Goal: Task Accomplishment & Management: Complete application form

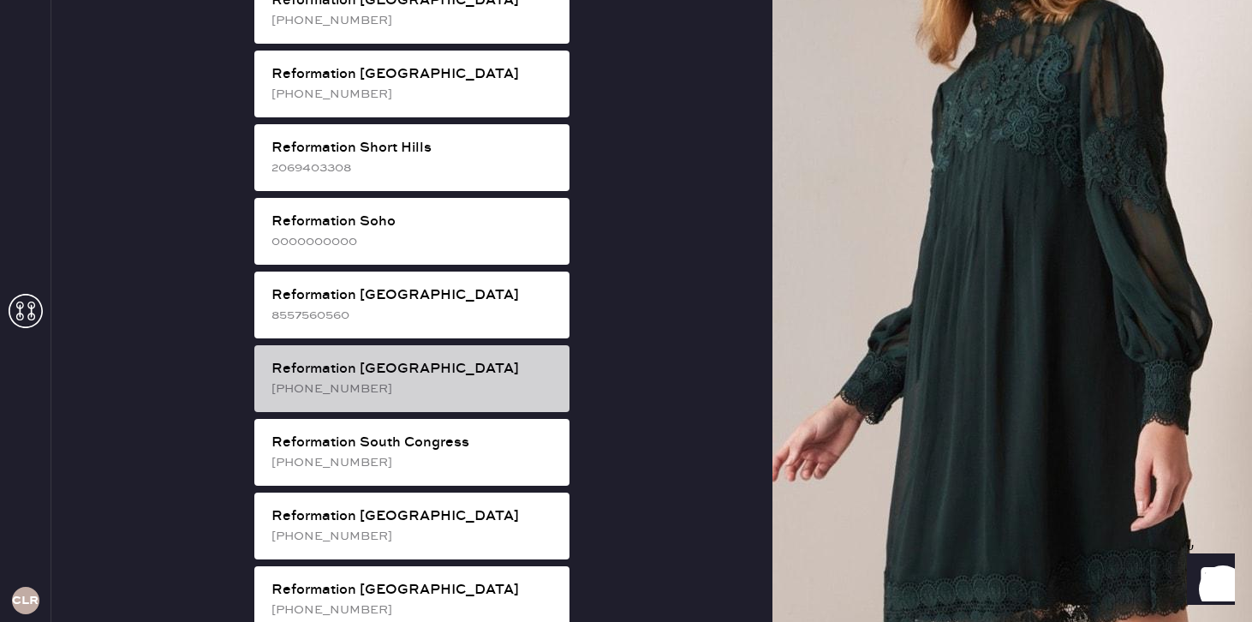
scroll to position [3020, 0]
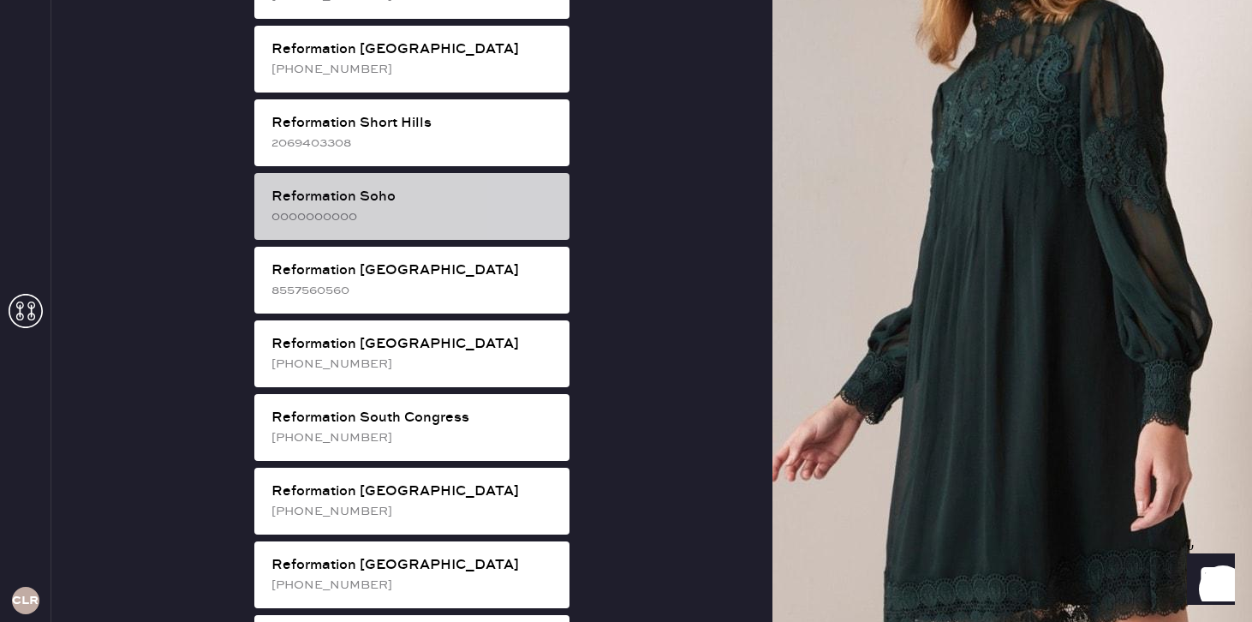
click at [443, 207] on div "0000000000" at bounding box center [413, 216] width 284 height 19
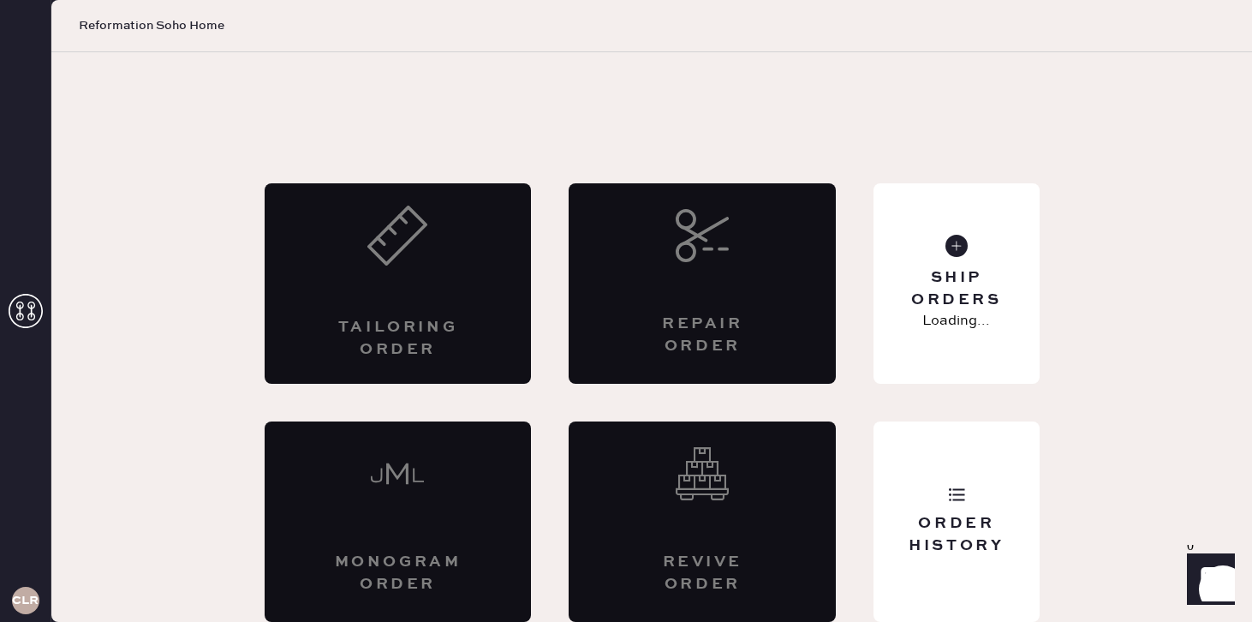
scroll to position [0, 0]
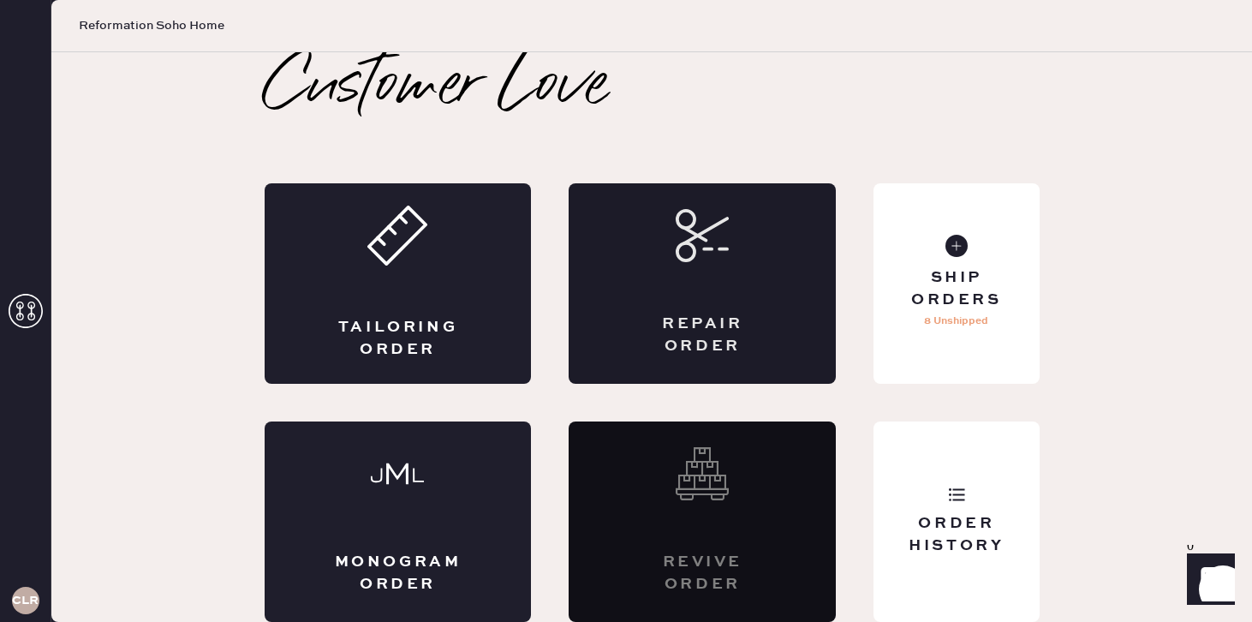
click at [653, 298] on div "Repair Order" at bounding box center [702, 283] width 267 height 200
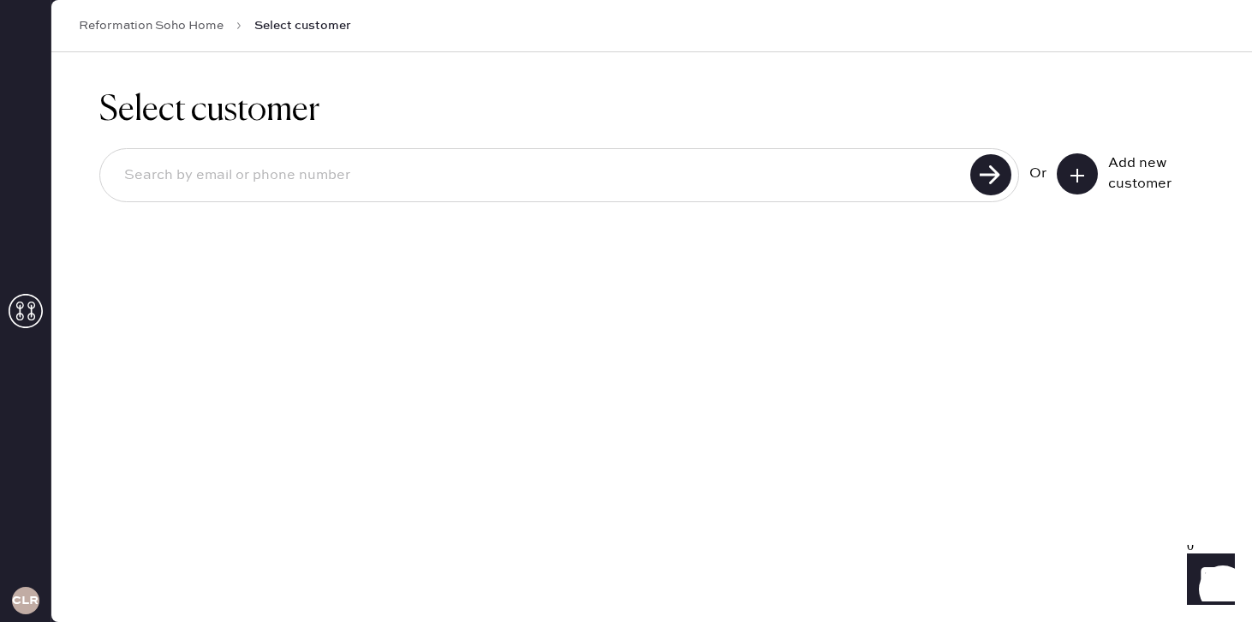
click at [1065, 174] on button at bounding box center [1077, 173] width 41 height 41
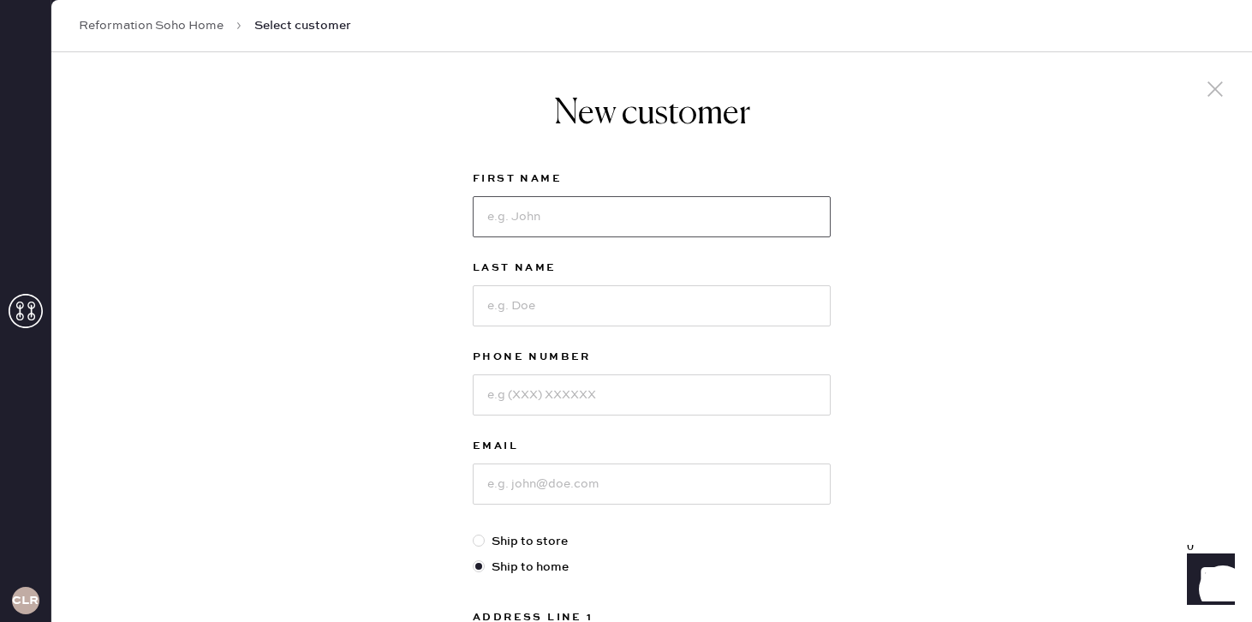
click at [615, 213] on input at bounding box center [652, 216] width 358 height 41
type input "b"
type input "[PERSON_NAME]"
click at [588, 305] on input at bounding box center [652, 305] width 358 height 41
type input "arbeed"
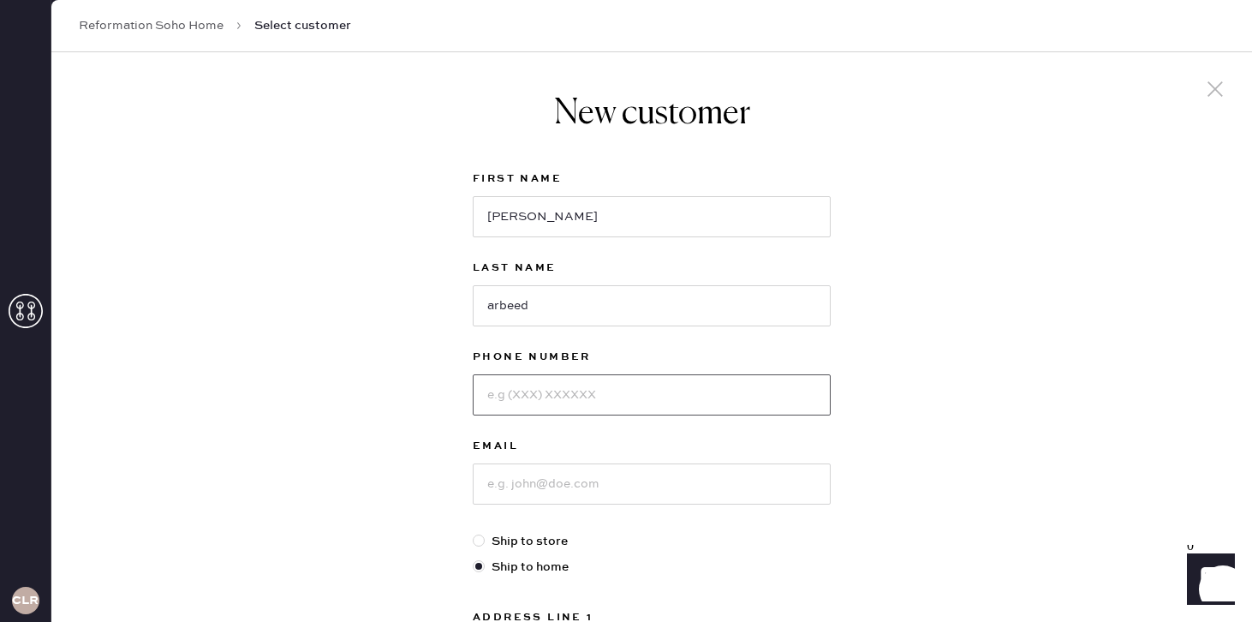
click at [568, 397] on input at bounding box center [652, 394] width 358 height 41
type input "6504303533"
click at [554, 485] on input at bounding box center [652, 483] width 358 height 41
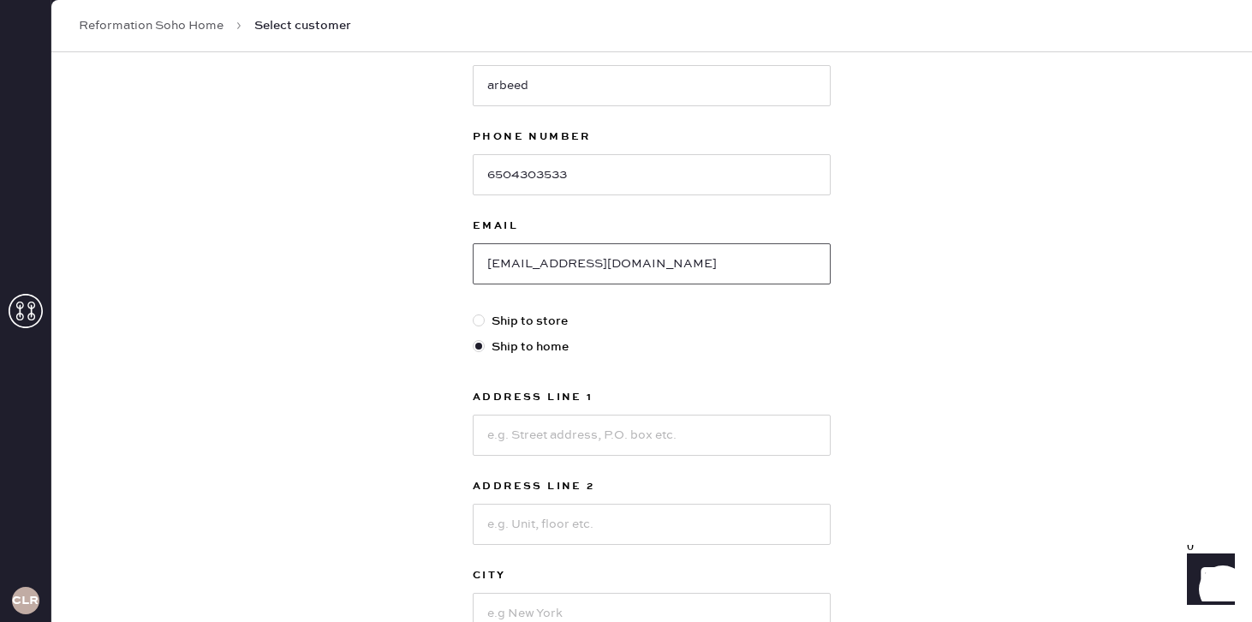
scroll to position [231, 0]
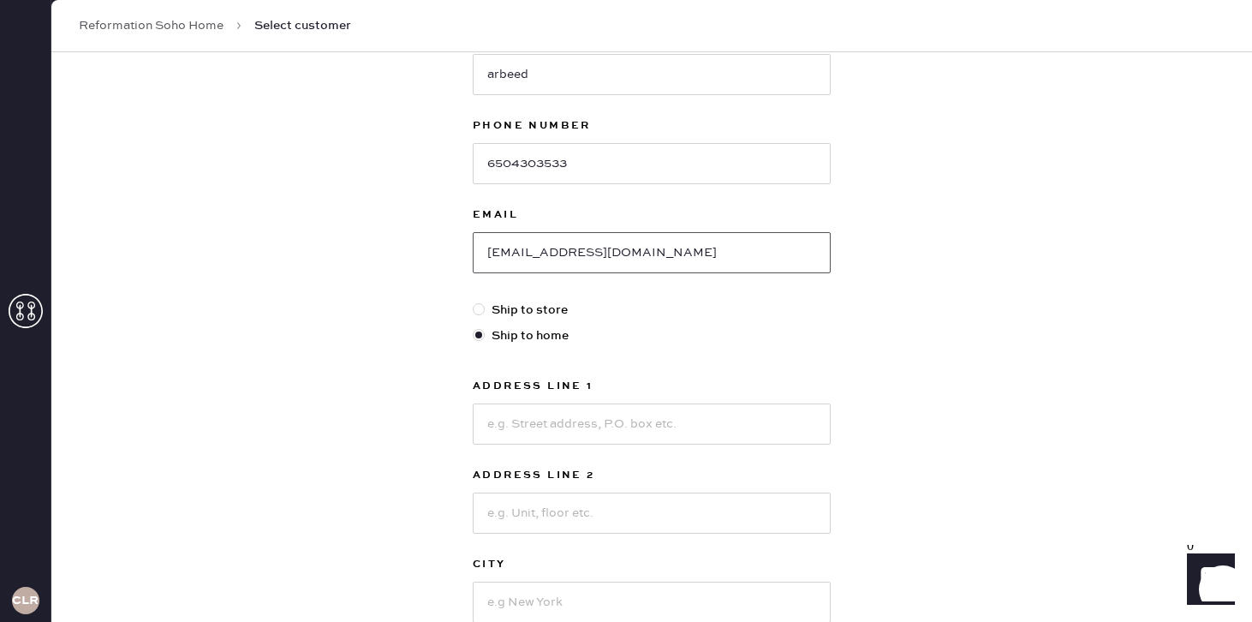
type input "[EMAIL_ADDRESS][DOMAIN_NAME]"
click at [506, 434] on input at bounding box center [652, 423] width 358 height 41
type input "[STREET_ADDRESS]"
click at [508, 521] on input at bounding box center [652, 512] width 358 height 41
type input "17"
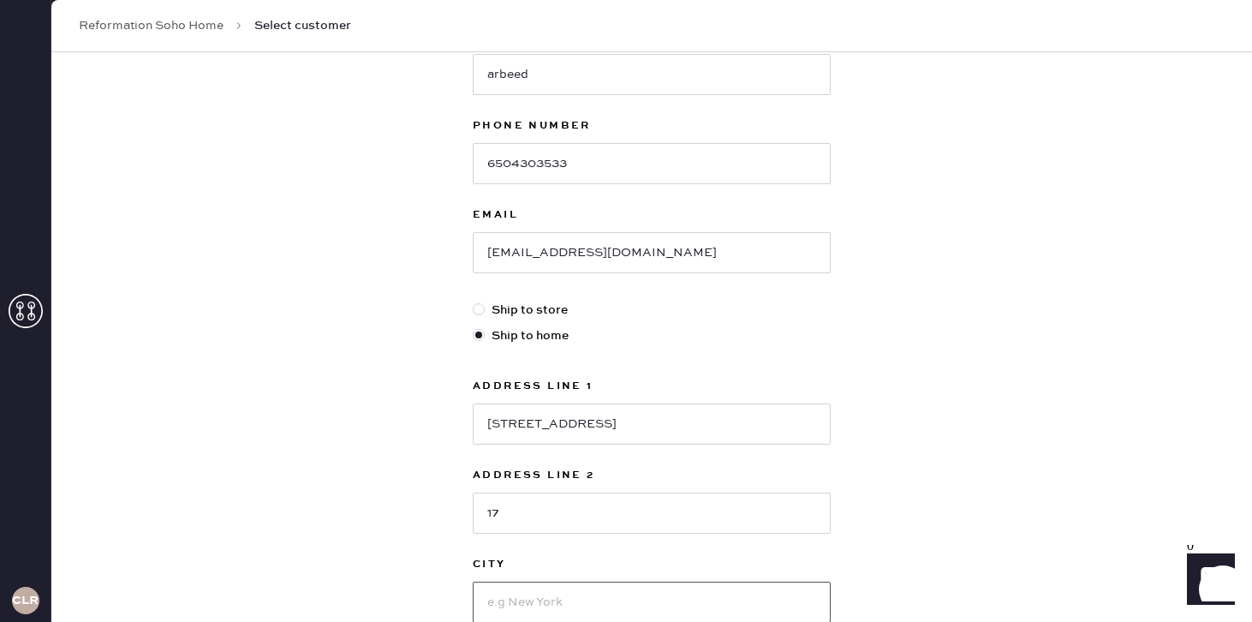
click at [513, 593] on input at bounding box center [652, 602] width 358 height 41
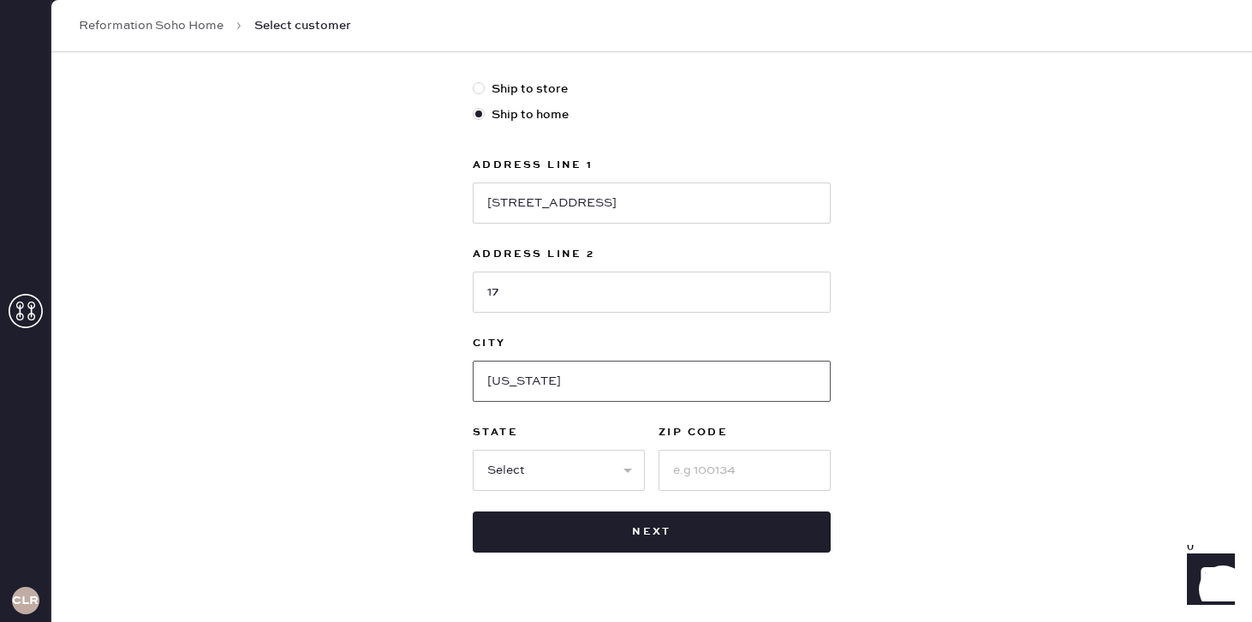
scroll to position [456, 0]
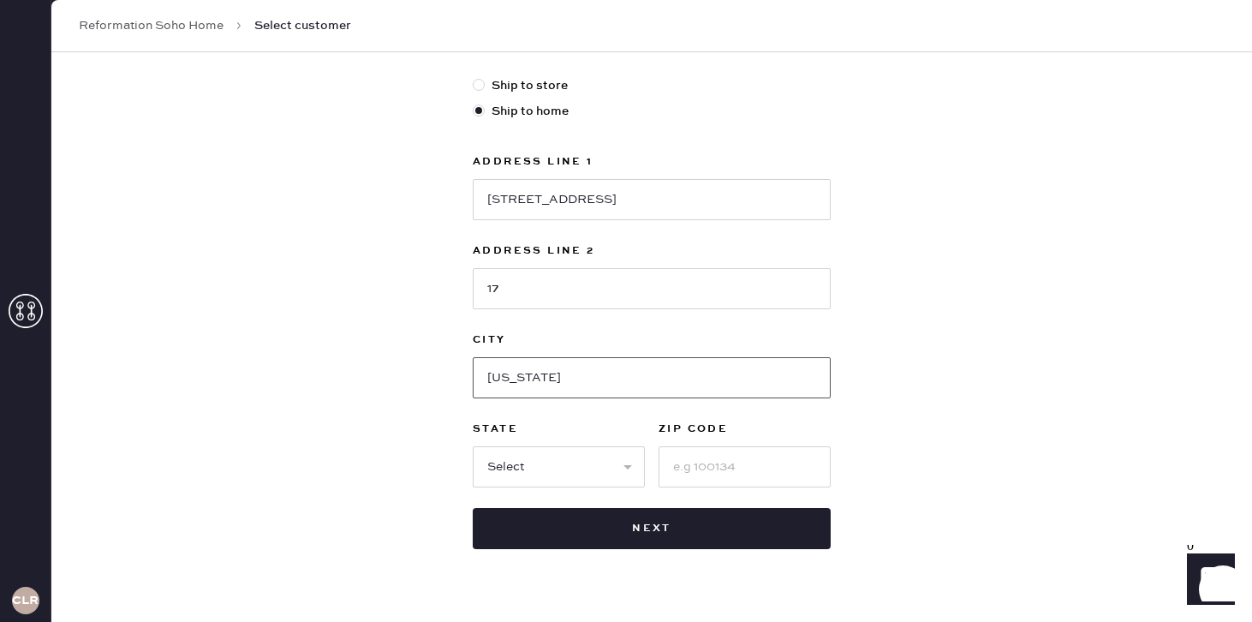
type input "[US_STATE]"
click at [546, 467] on select "Select AK AL AR AZ CA CO CT [GEOGRAPHIC_DATA] DE FL [GEOGRAPHIC_DATA] HI [GEOGR…" at bounding box center [559, 466] width 172 height 41
select select "NY"
click at [473, 446] on select "Select AK AL AR AZ CA CO CT [GEOGRAPHIC_DATA] DE FL [GEOGRAPHIC_DATA] HI [GEOGR…" at bounding box center [559, 466] width 172 height 41
click at [699, 468] on input at bounding box center [745, 466] width 172 height 41
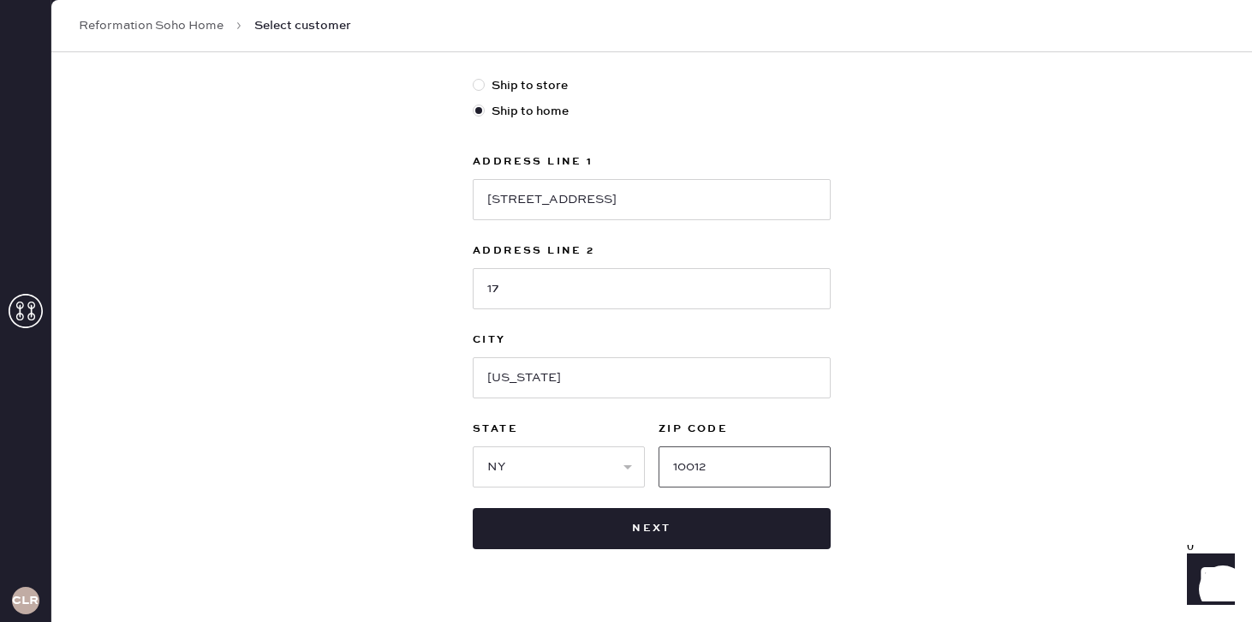
type input "10012"
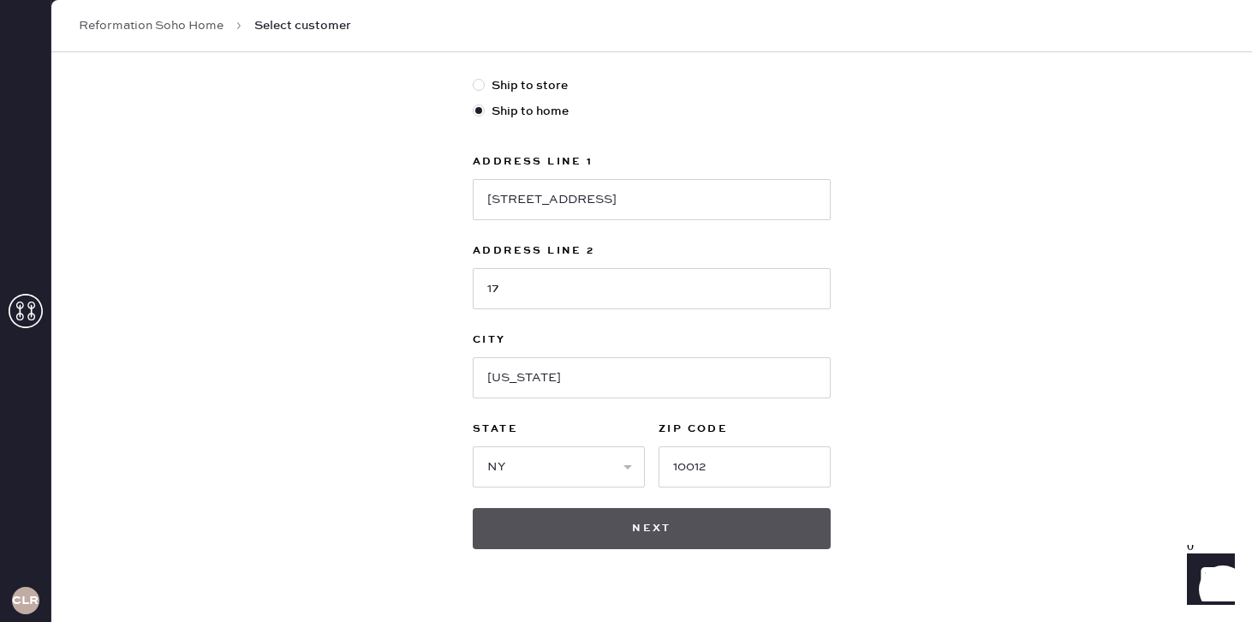
click at [621, 528] on button "Next" at bounding box center [652, 528] width 358 height 41
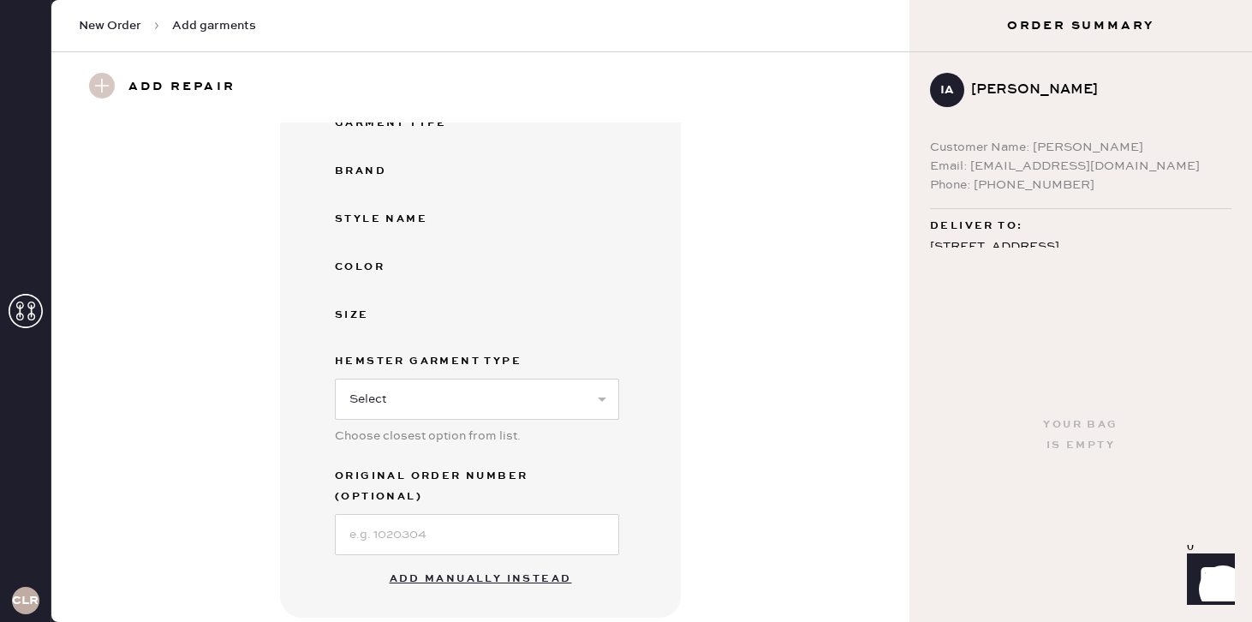
click at [416, 570] on button "Add manually instead" at bounding box center [480, 579] width 203 height 34
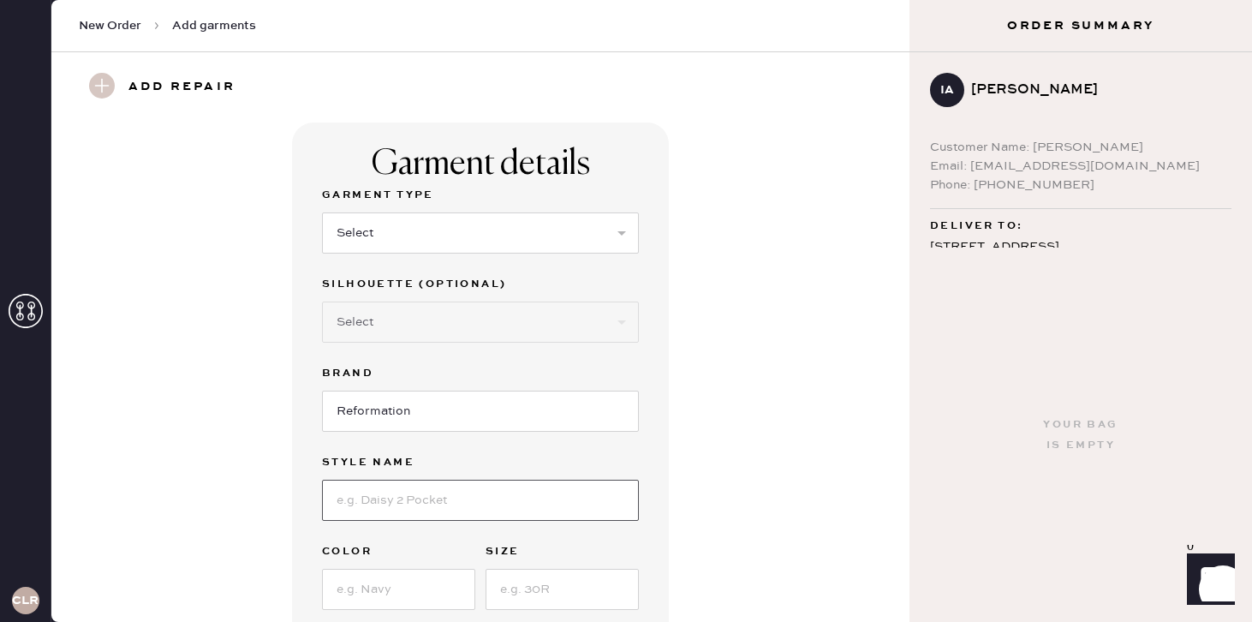
click at [430, 516] on input at bounding box center [480, 500] width 317 height 41
type input "[PERSON_NAME] top"
click at [372, 590] on input at bounding box center [398, 589] width 153 height 41
type input "black"
type input "small"
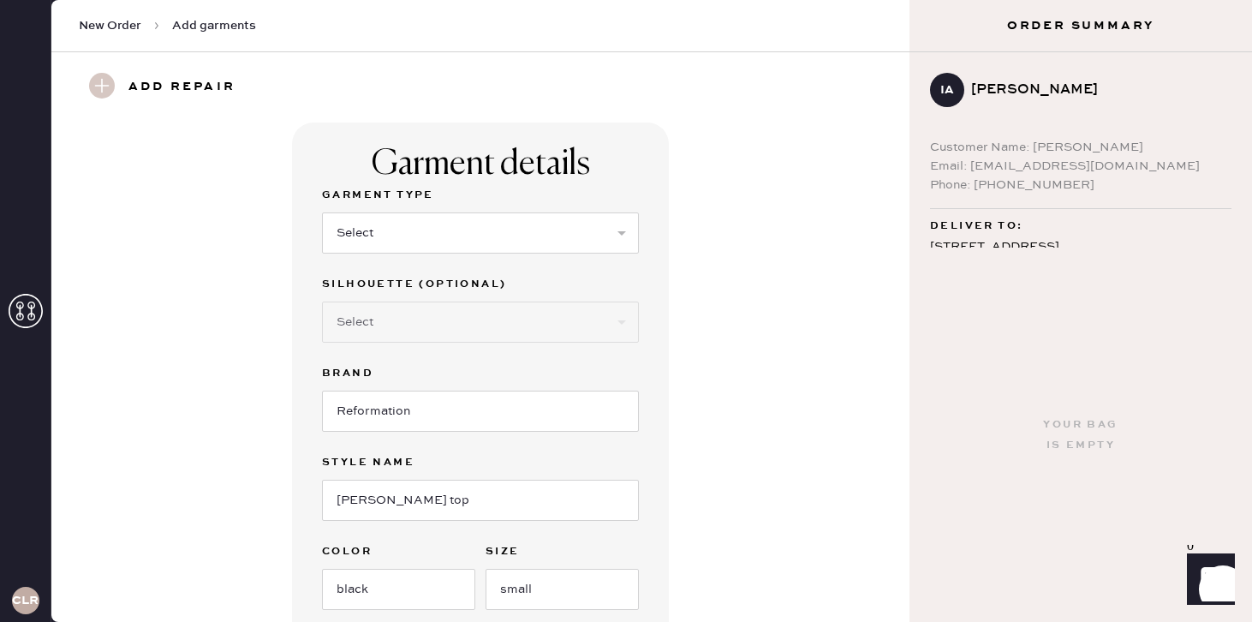
click at [105, 85] on use at bounding box center [102, 86] width 26 height 26
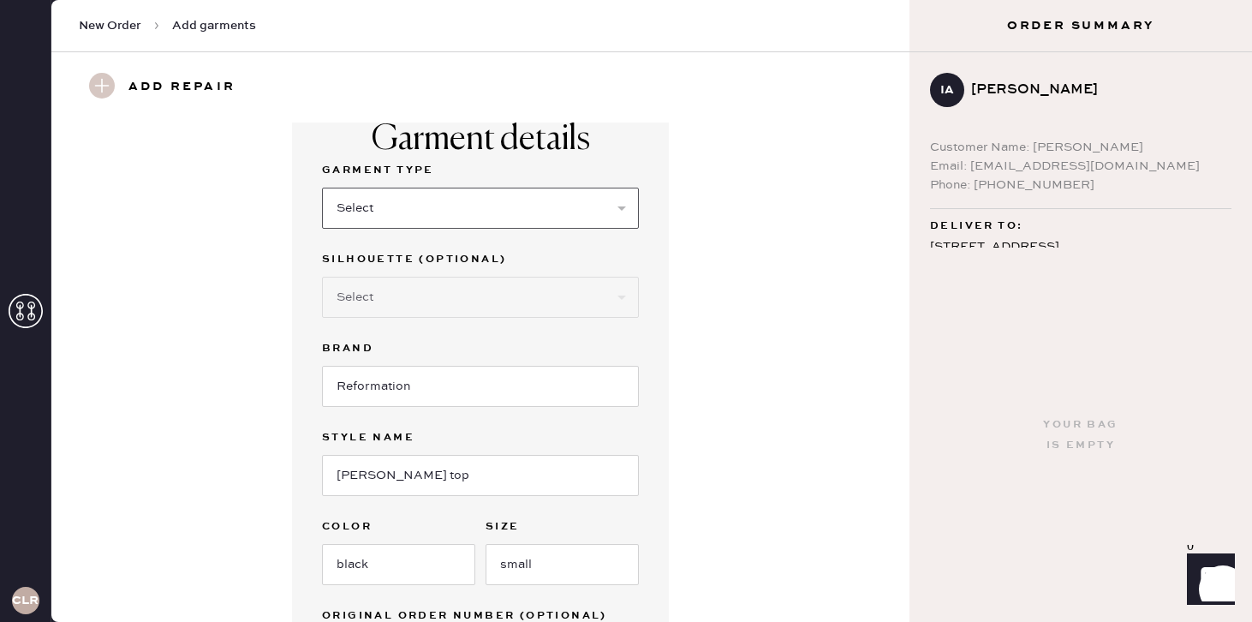
click at [457, 218] on select "Select Basic Skirt Jeans Leggings Pants Shorts Basic Sleeved Dress Basic Sleeve…" at bounding box center [480, 208] width 317 height 41
select select "5"
click at [322, 188] on select "Select Basic Skirt Jeans Leggings Pants Shorts Basic Sleeved Dress Basic Sleeve…" at bounding box center [480, 208] width 317 height 41
click at [446, 301] on select "Select Short Sleeves Long Sleeves Other" at bounding box center [480, 297] width 317 height 41
select select "18"
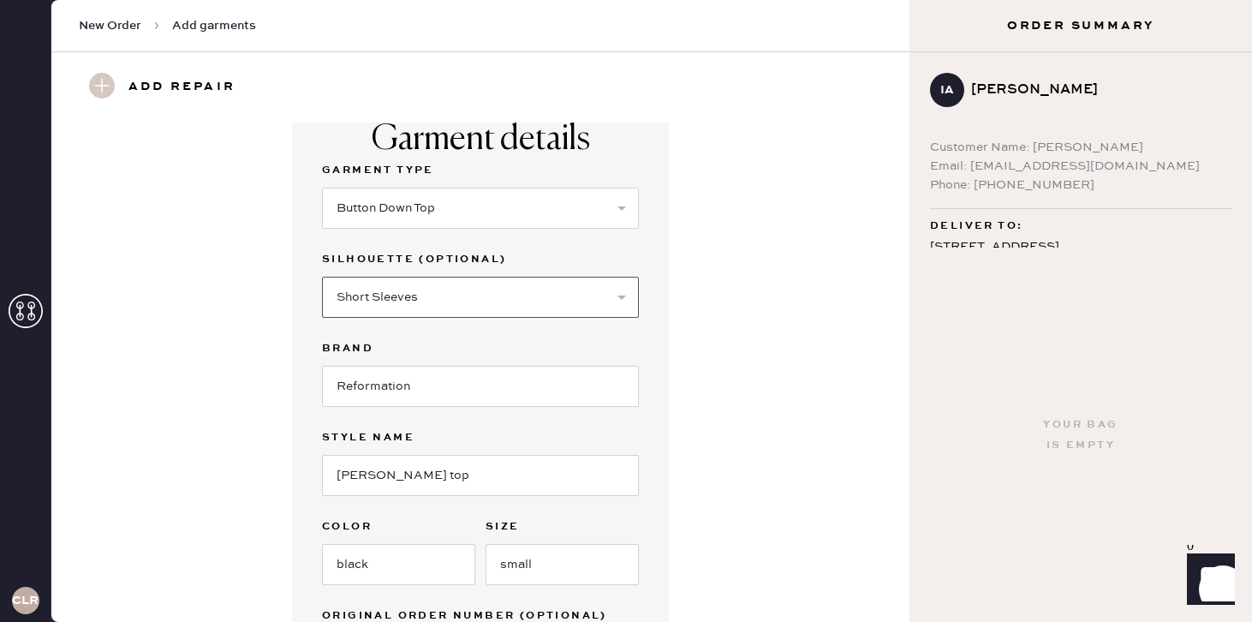
click at [322, 277] on select "Select Short Sleeves Long Sleeves Other" at bounding box center [480, 297] width 317 height 41
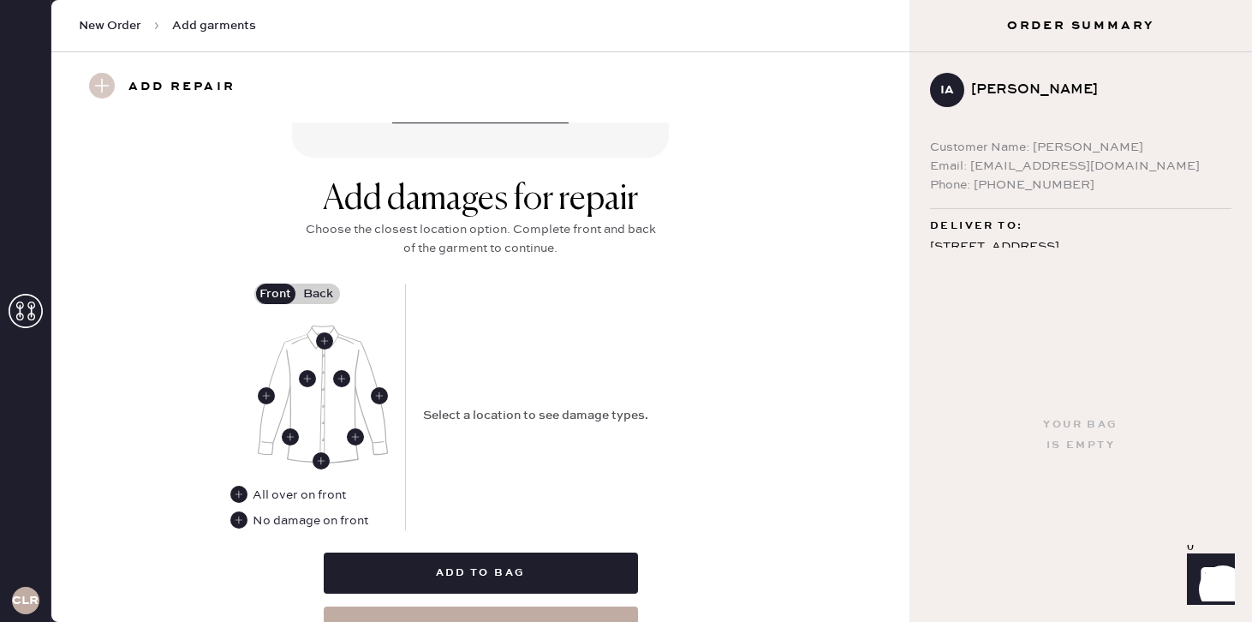
scroll to position [632, 0]
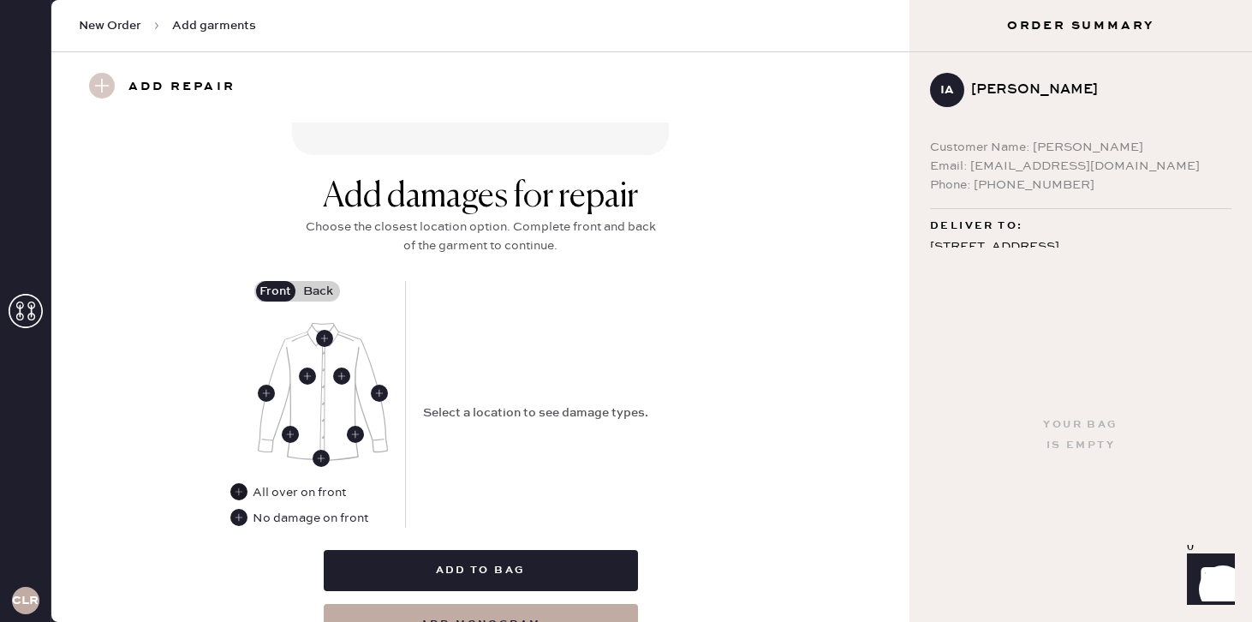
click at [238, 493] on use at bounding box center [238, 491] width 17 height 17
